Goal: Complete application form: Complete application form

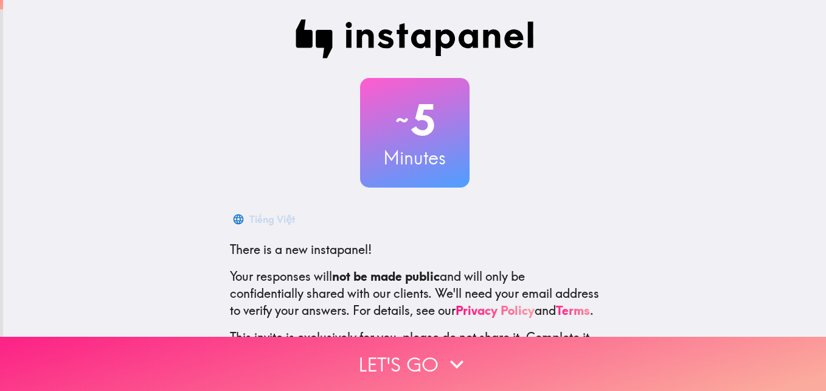
click at [422, 362] on button "Let's go" at bounding box center [413, 363] width 826 height 54
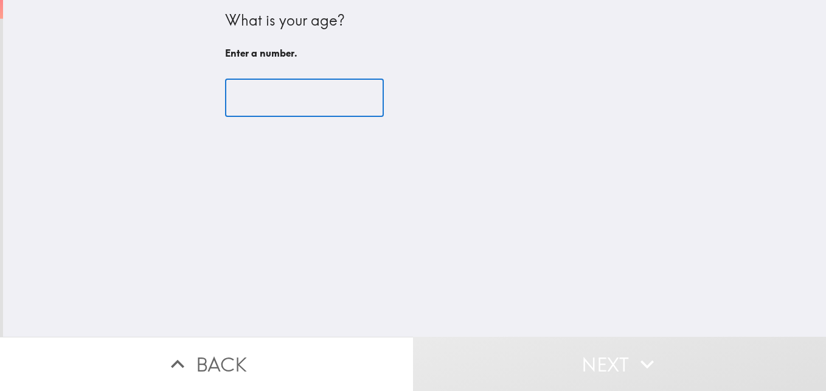
click at [281, 98] on input "number" at bounding box center [304, 98] width 159 height 38
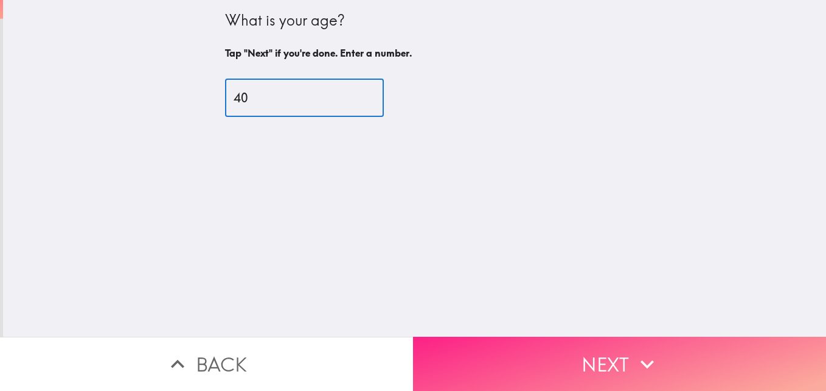
type input "40"
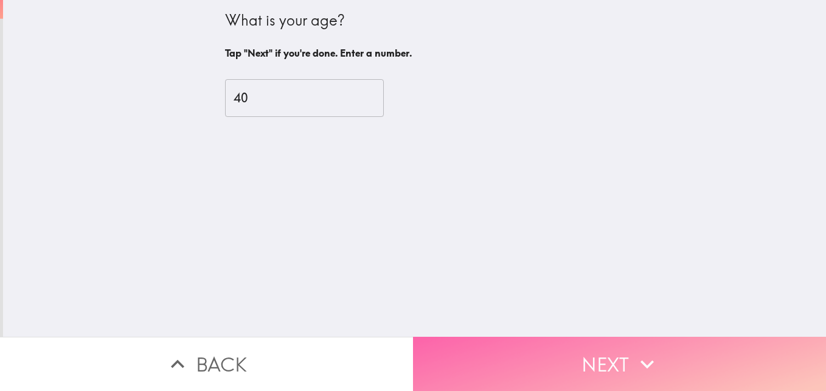
click at [577, 339] on button "Next" at bounding box center [619, 363] width 413 height 54
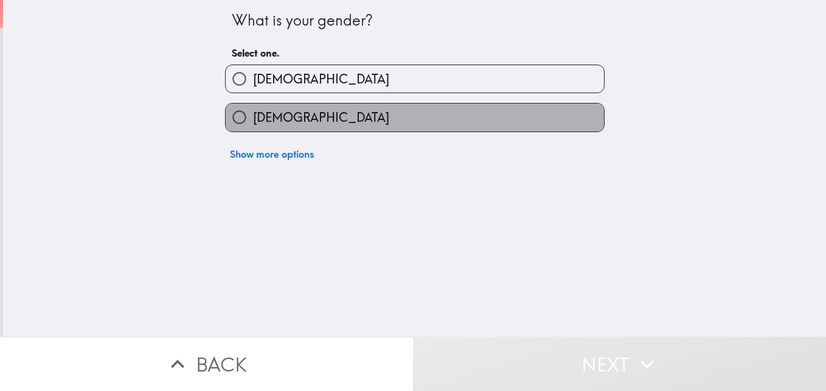
click at [397, 114] on label "[DEMOGRAPHIC_DATA]" at bounding box center [415, 116] width 378 height 27
click at [253, 114] on input "[DEMOGRAPHIC_DATA]" at bounding box center [239, 116] width 27 height 27
radio input "true"
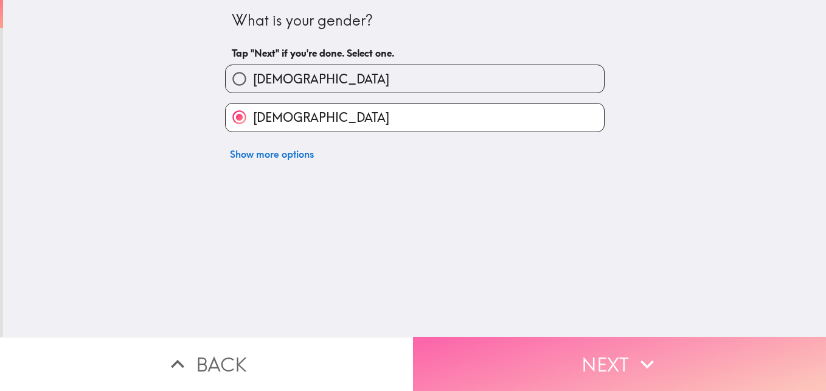
click at [558, 347] on button "Next" at bounding box center [619, 363] width 413 height 54
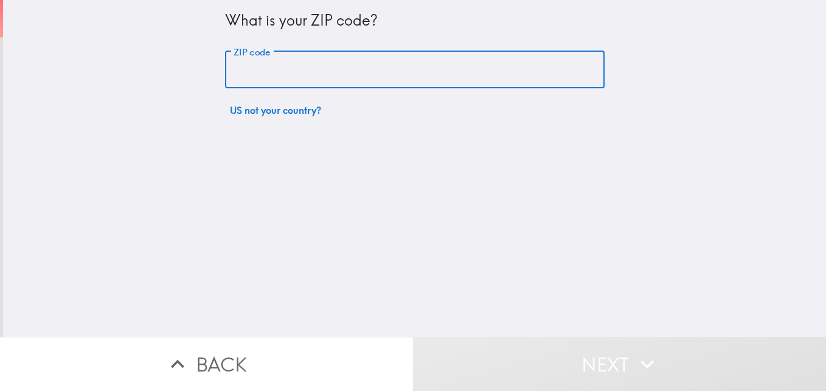
click at [419, 73] on input "ZIP code" at bounding box center [415, 70] width 380 height 38
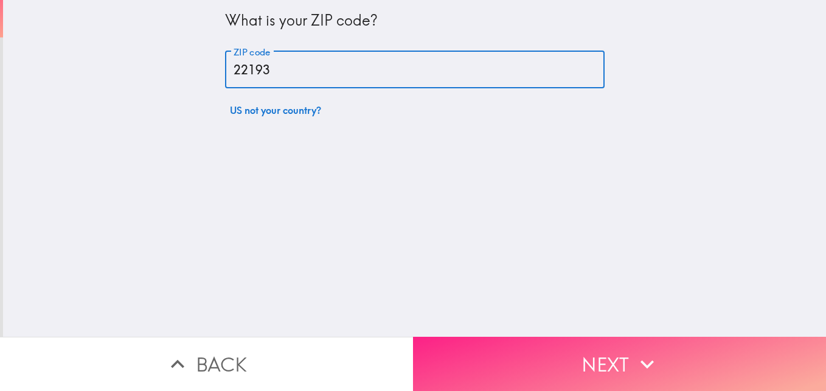
type input "22193"
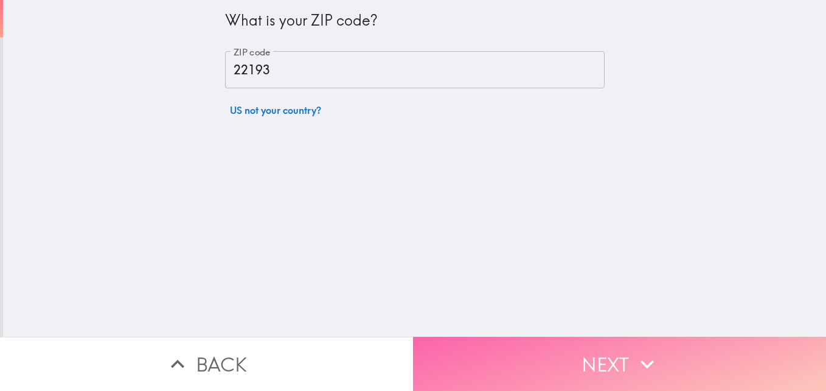
click at [635, 339] on button "Next" at bounding box center [619, 363] width 413 height 54
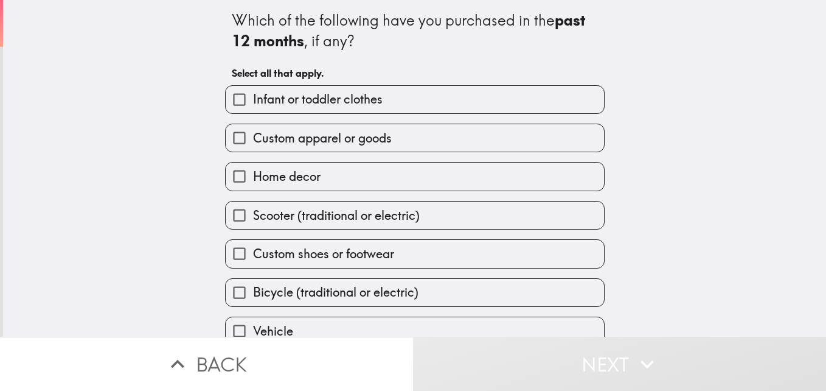
click at [679, 227] on div "Which of the following have you purchased in the past 12 months , if any? Selec…" at bounding box center [414, 168] width 823 height 336
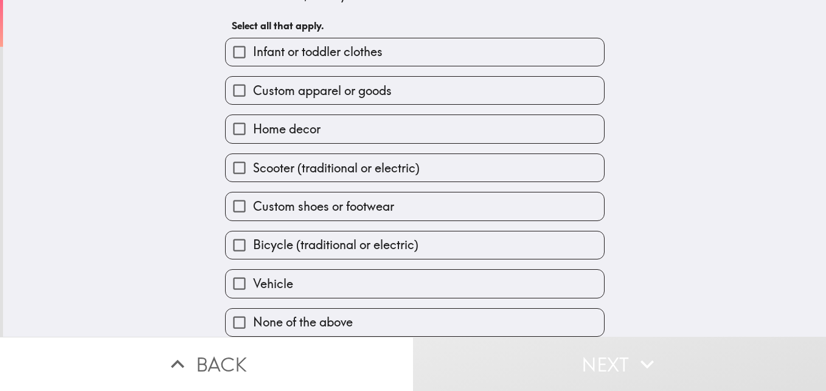
scroll to position [57, 0]
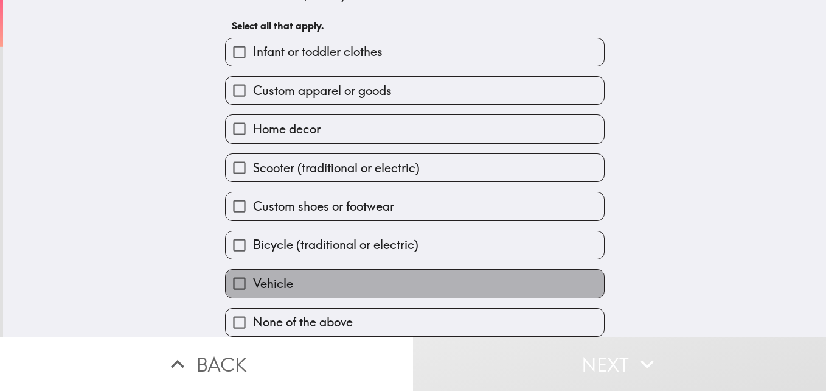
click at [502, 277] on label "Vehicle" at bounding box center [415, 282] width 378 height 27
click at [253, 277] on input "Vehicle" at bounding box center [239, 282] width 27 height 27
checkbox input "true"
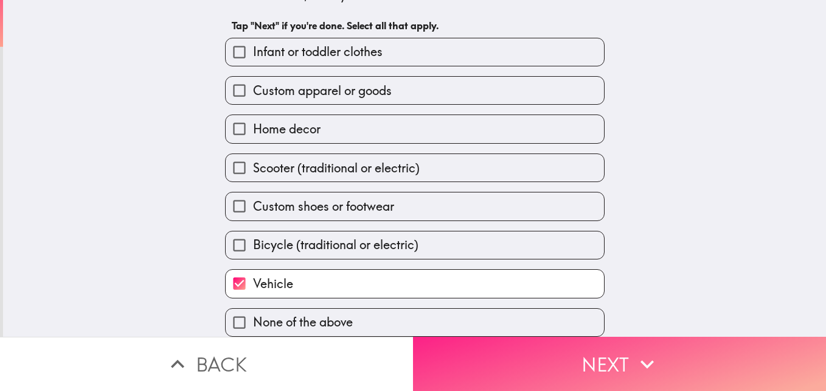
click at [555, 353] on button "Next" at bounding box center [619, 363] width 413 height 54
